Goal: Information Seeking & Learning: Find specific fact

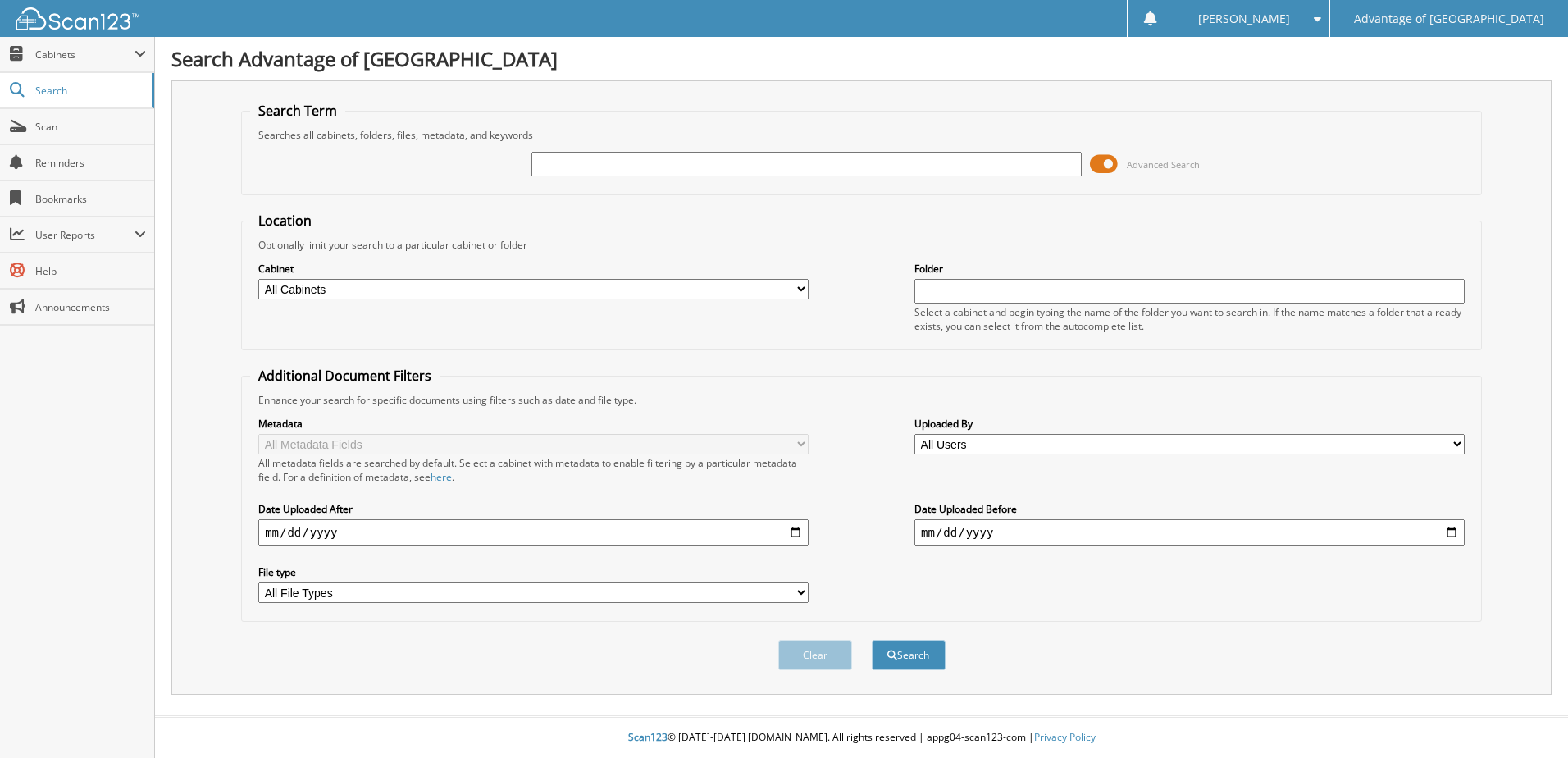
click at [560, 174] on input "text" at bounding box center [806, 165] width 550 height 25
type input "33221"
click at [872, 640] on button "Search" at bounding box center [909, 655] width 74 height 30
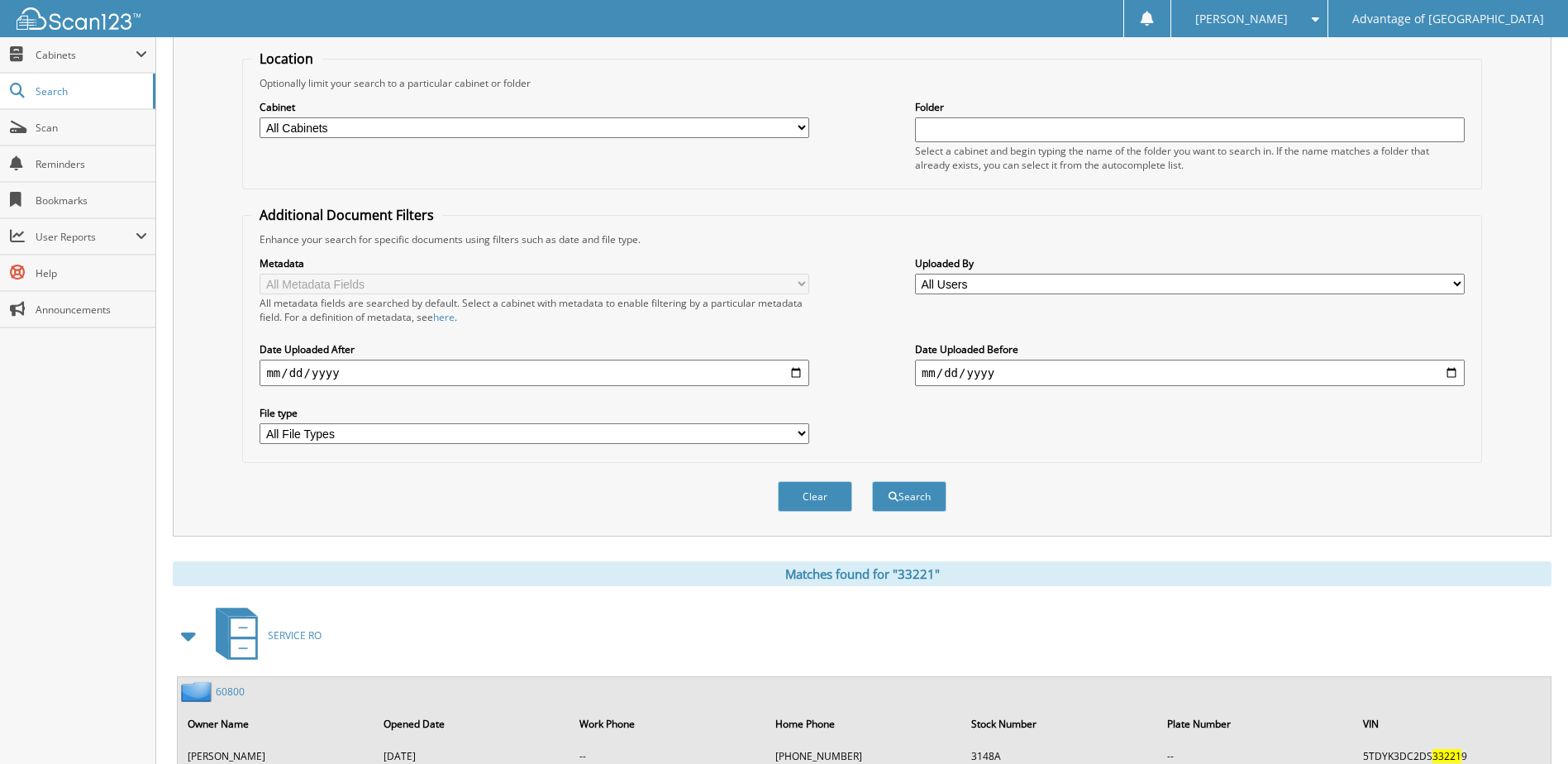
scroll to position [83, 0]
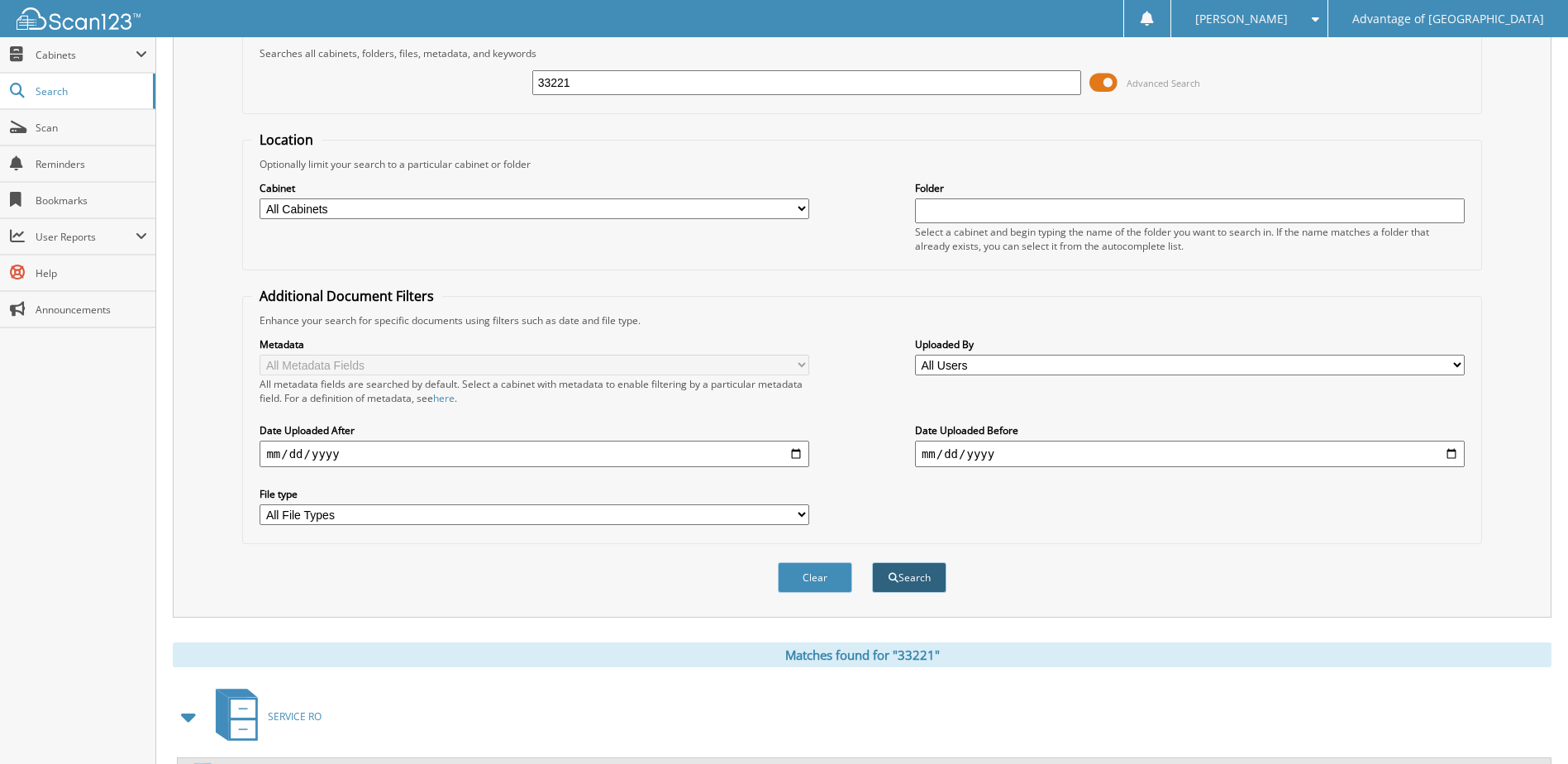
click at [894, 572] on button "Search" at bounding box center [909, 577] width 75 height 31
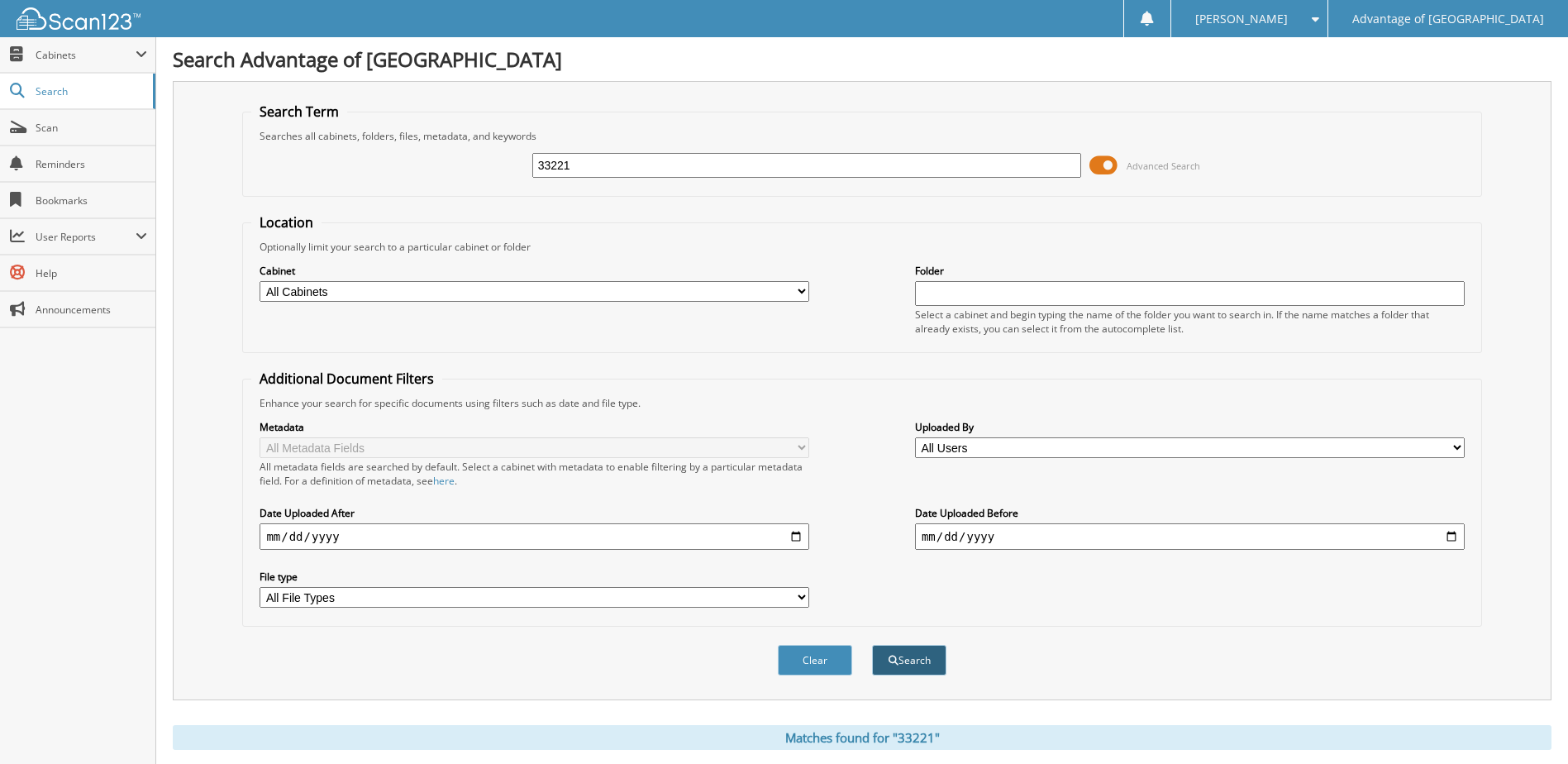
click at [887, 673] on button "Search" at bounding box center [909, 660] width 75 height 31
